Goal: Task Accomplishment & Management: Manage account settings

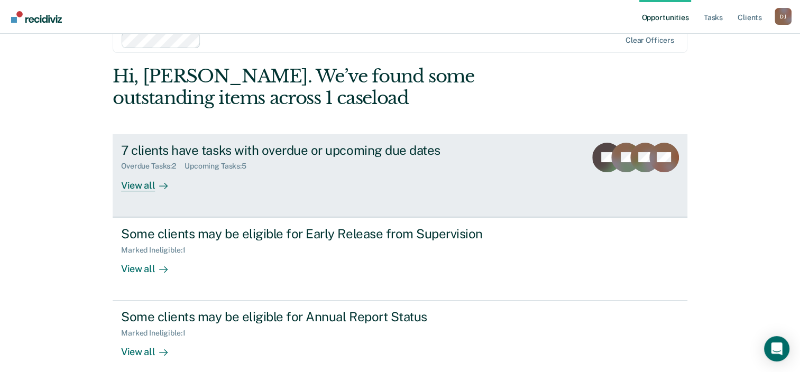
scroll to position [34, 0]
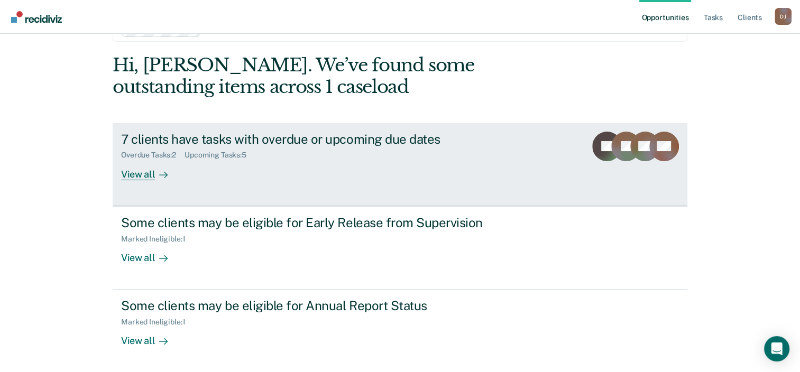
click at [191, 159] on div "Upcoming Tasks : 5" at bounding box center [219, 155] width 70 height 9
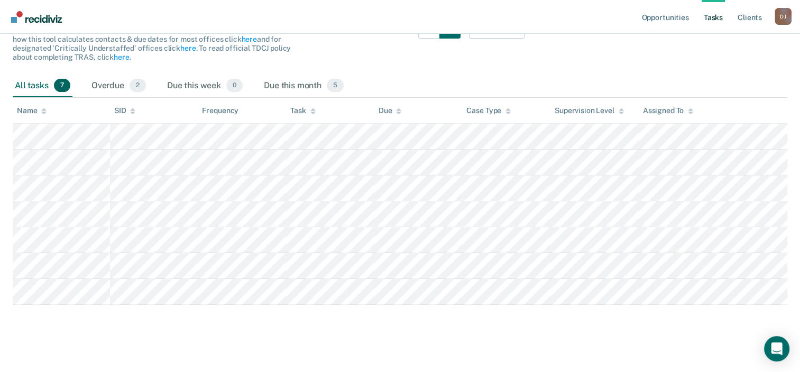
scroll to position [131, 0]
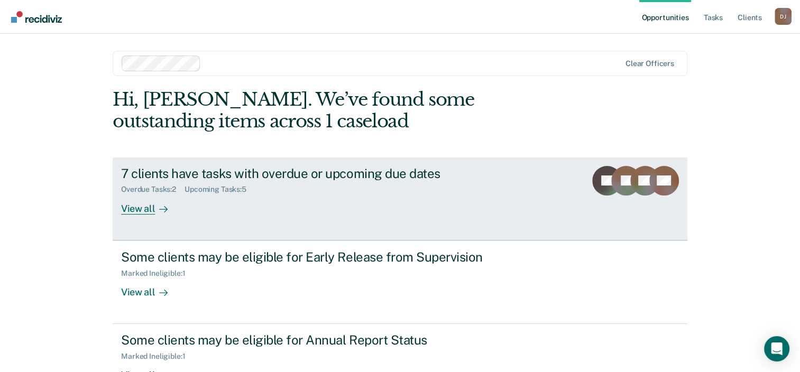
click at [210, 197] on div "7 clients have tasks with overdue or upcoming due dates Overdue Tasks : 2 Upcom…" at bounding box center [319, 190] width 396 height 49
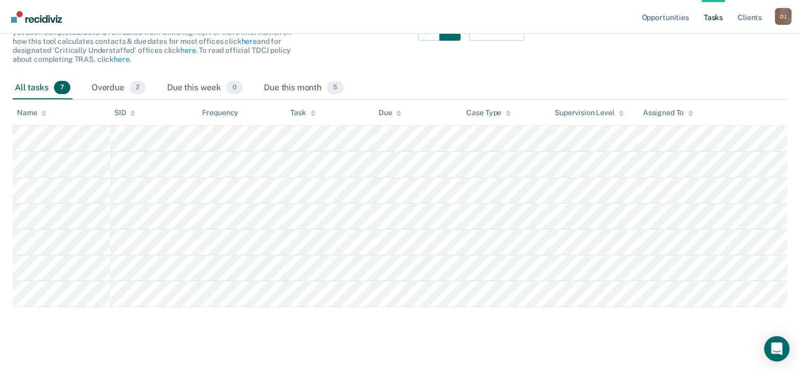
scroll to position [131, 0]
